Goal: Transaction & Acquisition: Book appointment/travel/reservation

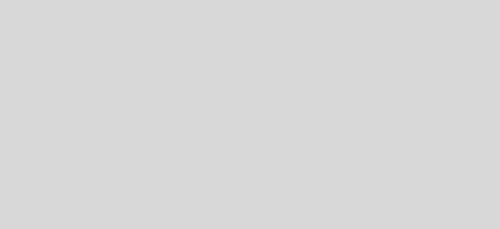
select select "es"
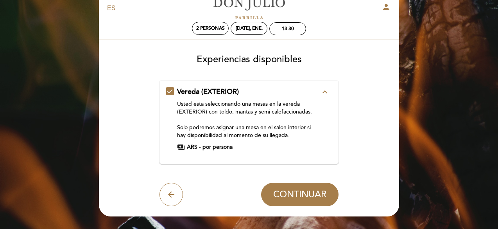
scroll to position [22, 0]
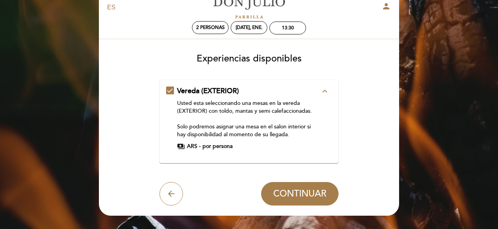
click at [327, 90] on icon "expand_less" at bounding box center [324, 90] width 9 height 9
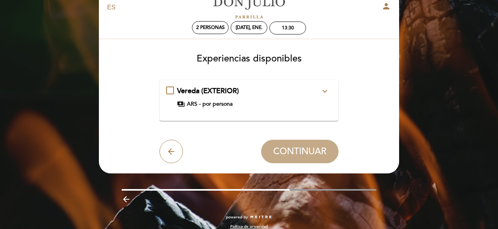
click at [327, 90] on icon "expand_more" at bounding box center [324, 90] width 9 height 9
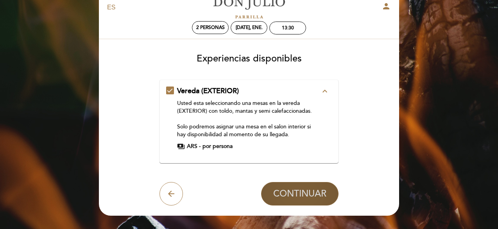
click at [282, 199] on span "CONTINUAR" at bounding box center [299, 193] width 53 height 11
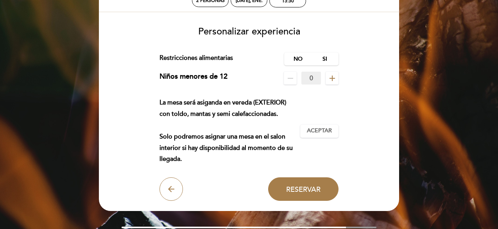
scroll to position [49, 0]
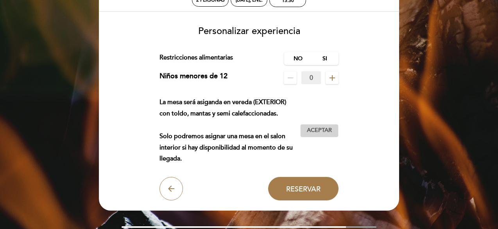
click at [328, 126] on button "Aceptar Aceptado" at bounding box center [319, 130] width 38 height 13
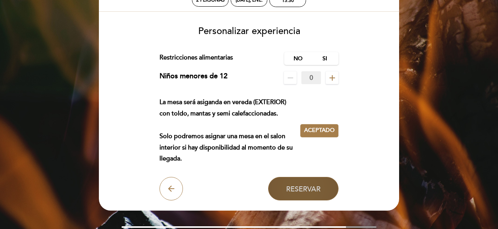
click at [298, 185] on span "Reservar" at bounding box center [303, 188] width 34 height 9
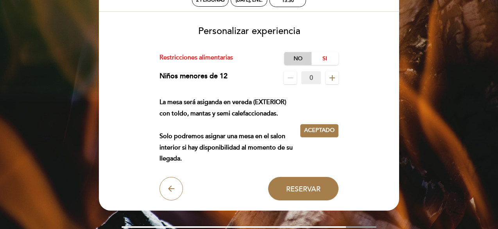
click at [302, 57] on label "No" at bounding box center [297, 58] width 27 height 13
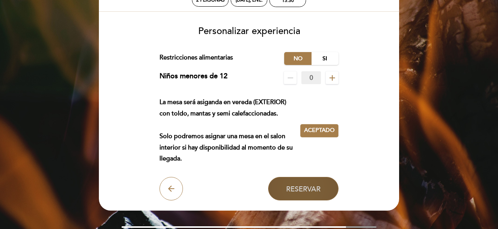
click at [316, 181] on button "Reservar" at bounding box center [303, 188] width 70 height 23
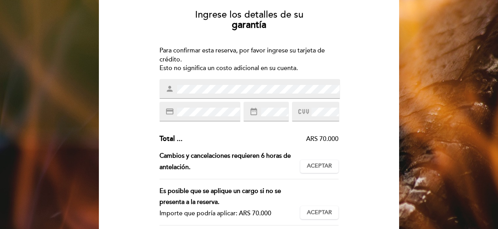
scroll to position [66, 0]
click at [354, 189] on div "Ingrese los detalles de su garantía Para confirmar esta reserva, por favor ingr…" at bounding box center [248, 162] width 289 height 319
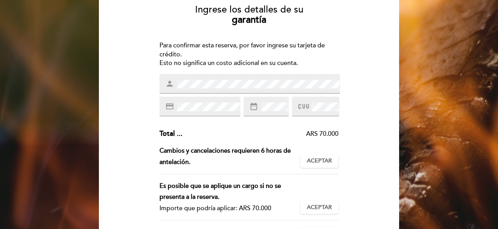
scroll to position [71, 0]
click at [357, 108] on div "Ingrese los detalles de su garantía Para confirmar esta reserva, por favor ingr…" at bounding box center [248, 157] width 289 height 319
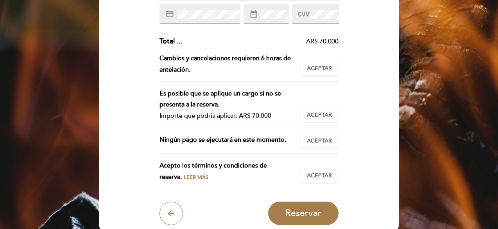
scroll to position [163, 0]
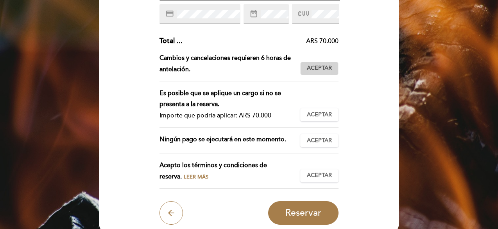
click at [321, 69] on span "Aceptar" at bounding box center [319, 68] width 25 height 8
click at [315, 117] on span "Aceptar" at bounding box center [319, 115] width 25 height 8
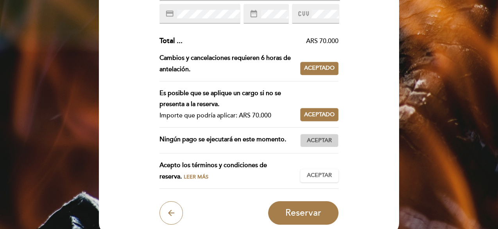
click at [319, 142] on span "Aceptar" at bounding box center [319, 140] width 25 height 8
click at [325, 177] on span "Aceptar" at bounding box center [319, 175] width 25 height 8
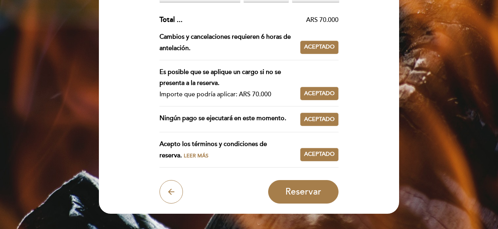
scroll to position [233, 0]
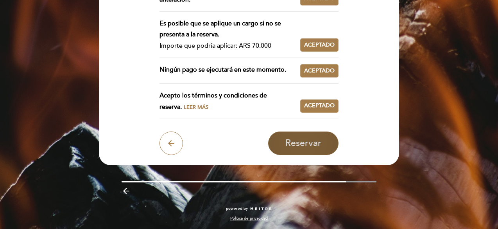
click at [311, 140] on span "Reservar" at bounding box center [303, 143] width 36 height 11
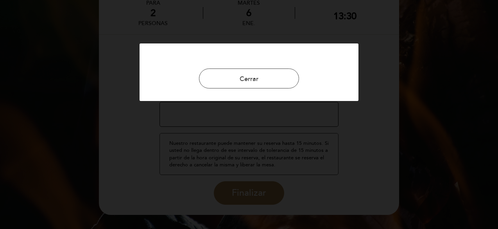
scroll to position [48, 0]
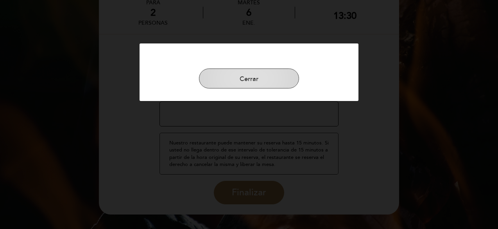
click at [260, 78] on button "Cerrar" at bounding box center [249, 78] width 100 height 20
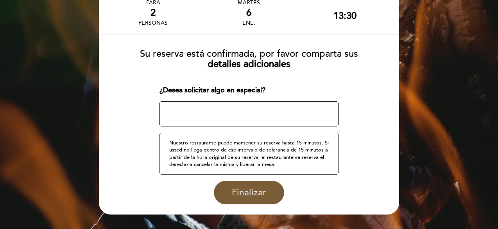
click at [243, 195] on span "Finalizar" at bounding box center [249, 192] width 34 height 11
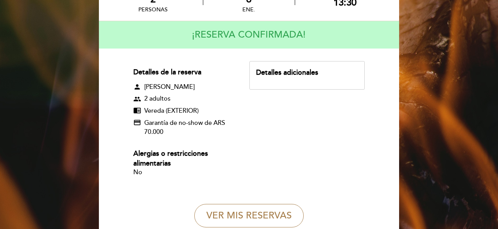
scroll to position [86, 0]
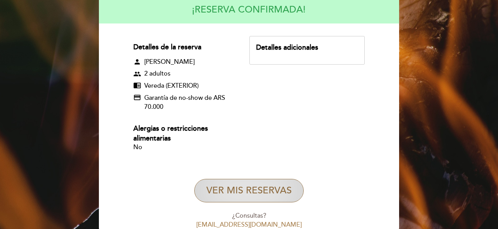
click at [239, 187] on button "VER MIS RESERVAS" at bounding box center [248, 190] width 109 height 23
select select "es"
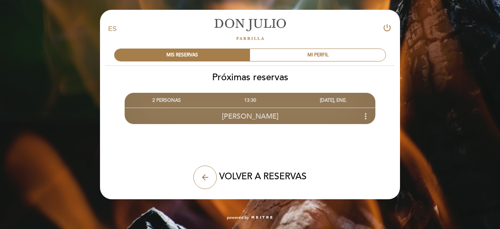
click at [368, 113] on icon "more_vert" at bounding box center [365, 115] width 9 height 9
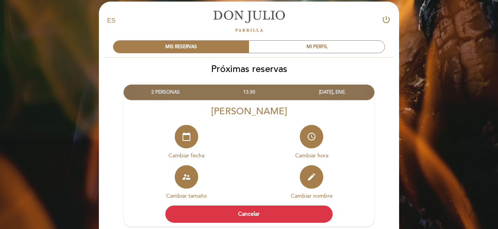
scroll to position [7, 0]
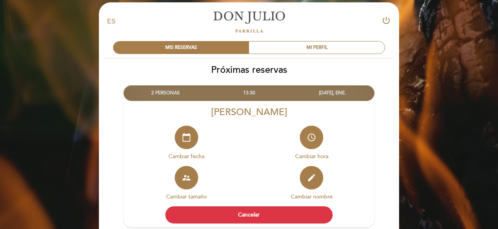
click at [459, 53] on div "EN ES PT [PERSON_NAME] power_settings_new MIS RESERVAS MI PERFIL Próximas reser…" at bounding box center [249, 152] width 498 height 319
